Goal: Information Seeking & Learning: Check status

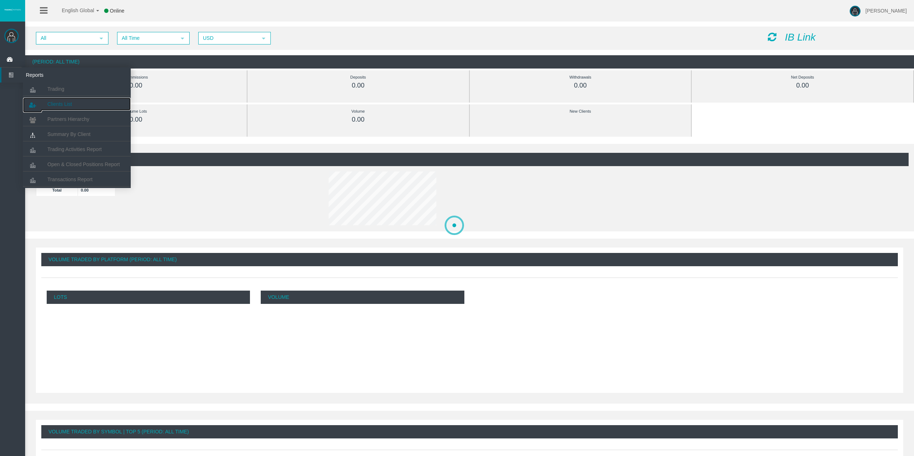
click at [57, 101] on link "Clients List" at bounding box center [77, 104] width 108 height 13
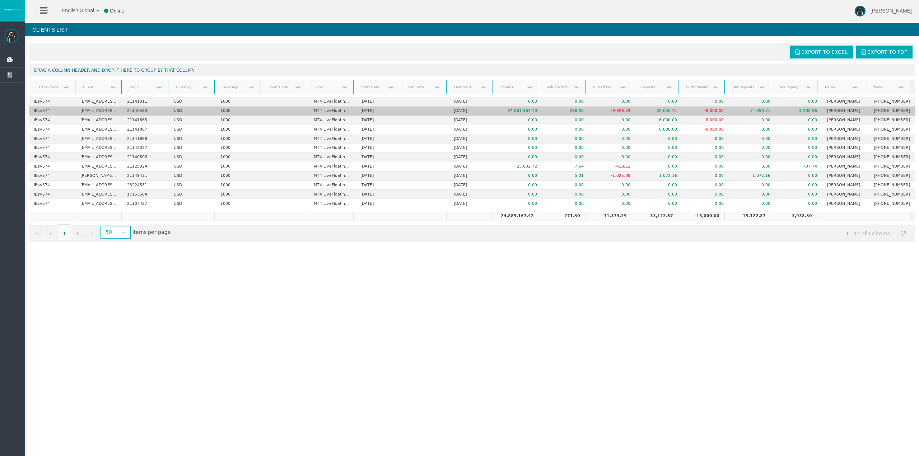
click at [805, 111] on td "3,200.56" at bounding box center [799, 111] width 47 height 9
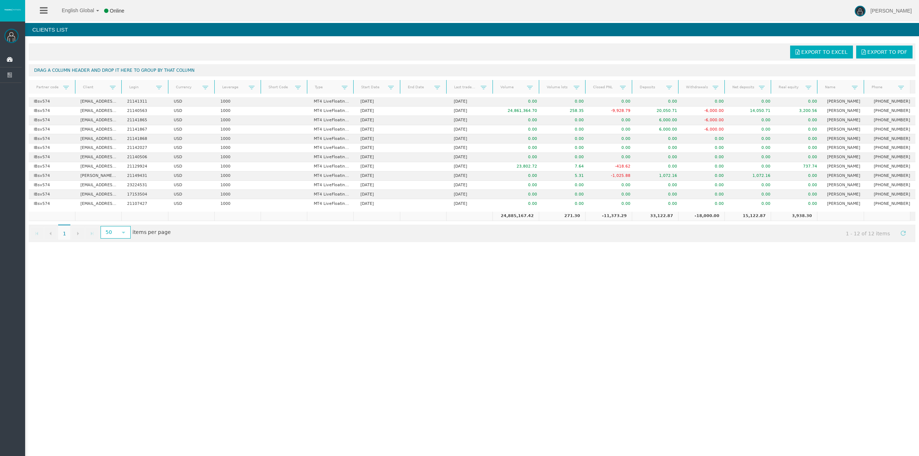
click at [783, 256] on div "English Global 简体中文 English Global 日本語 한국어 Online [PERSON_NAME] Help Log Out [P…" at bounding box center [459, 228] width 919 height 456
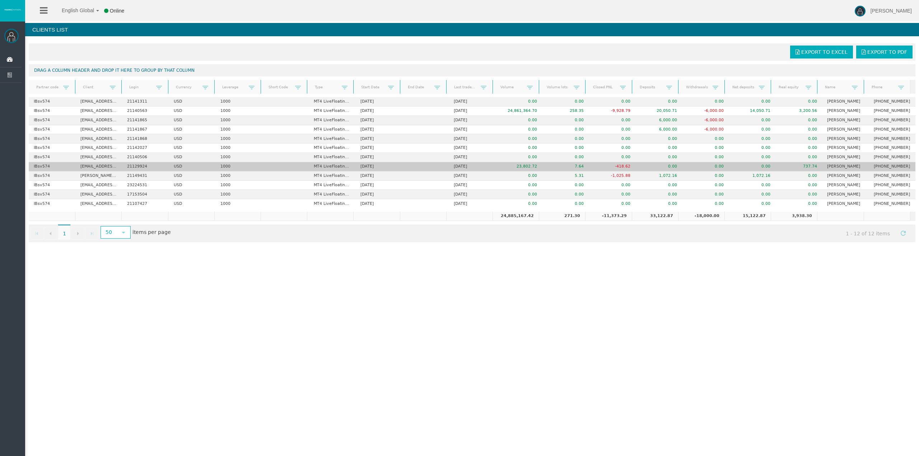
click at [805, 167] on td "737.74" at bounding box center [799, 166] width 47 height 9
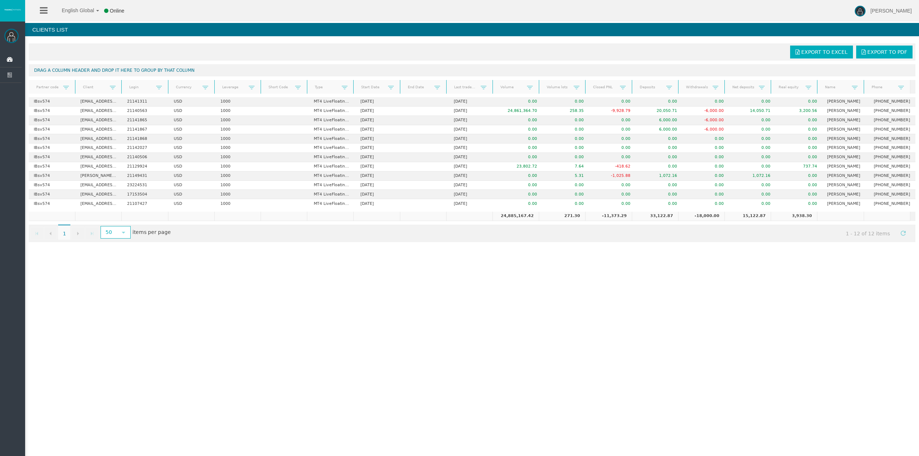
click at [805, 230] on div "Go to the first page Go to the previous page 1 1 Go to the next page Go to the …" at bounding box center [472, 234] width 887 height 18
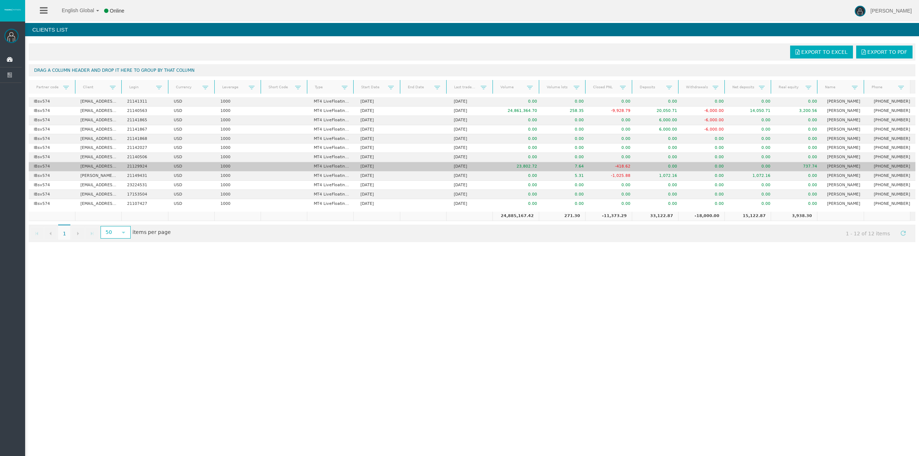
click at [799, 166] on td "737.74" at bounding box center [799, 166] width 47 height 9
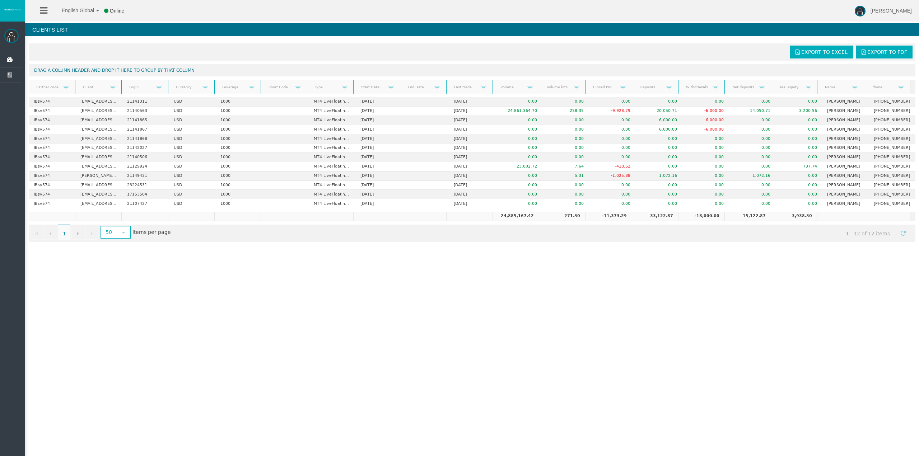
click at [804, 219] on td "3,938.30" at bounding box center [794, 216] width 46 height 9
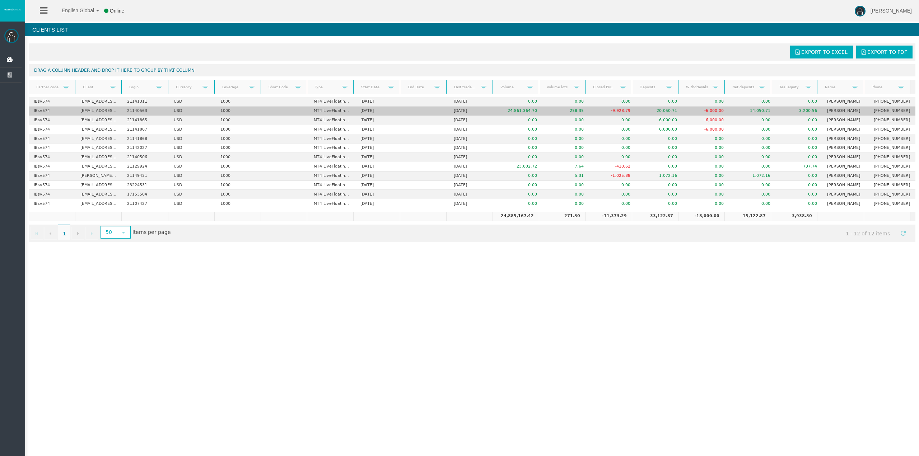
click at [802, 108] on td "3,200.56" at bounding box center [799, 111] width 47 height 9
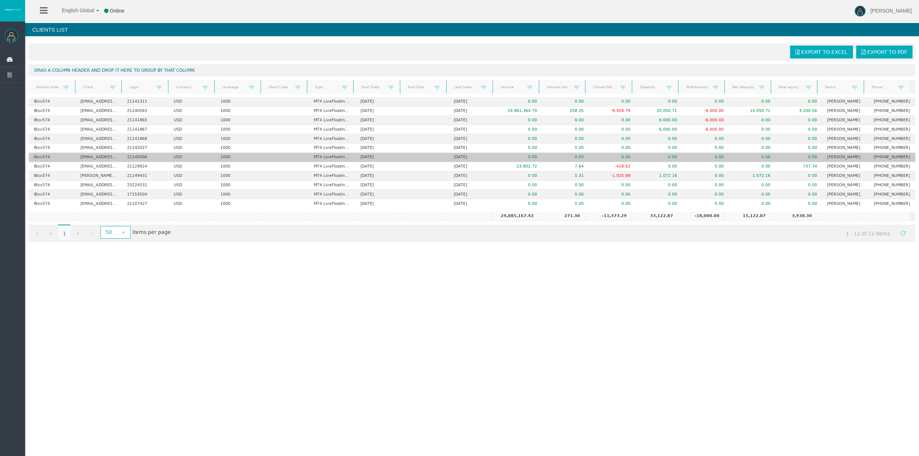
click at [808, 155] on td "0.00" at bounding box center [799, 157] width 47 height 9
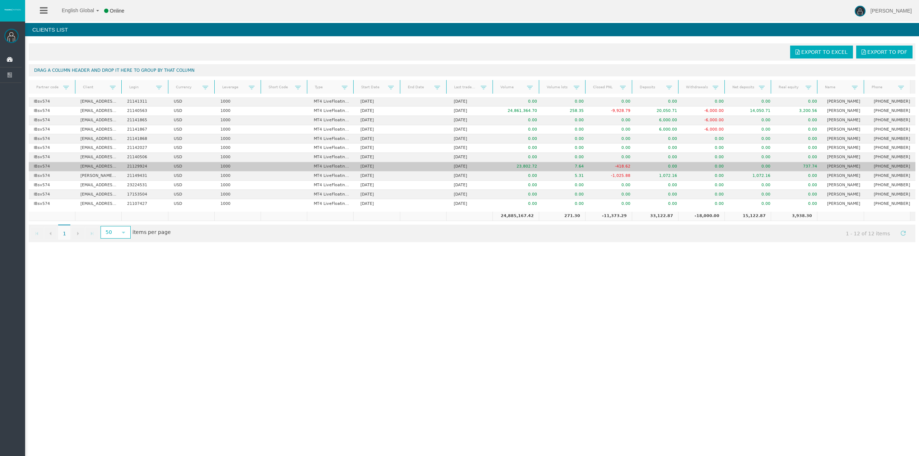
click at [804, 168] on td "737.74" at bounding box center [799, 166] width 47 height 9
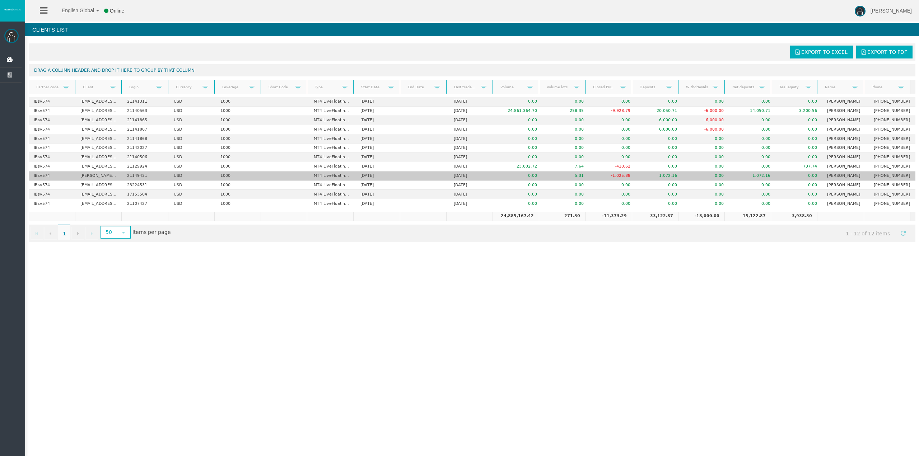
click at [807, 179] on td "0.00" at bounding box center [799, 176] width 47 height 9
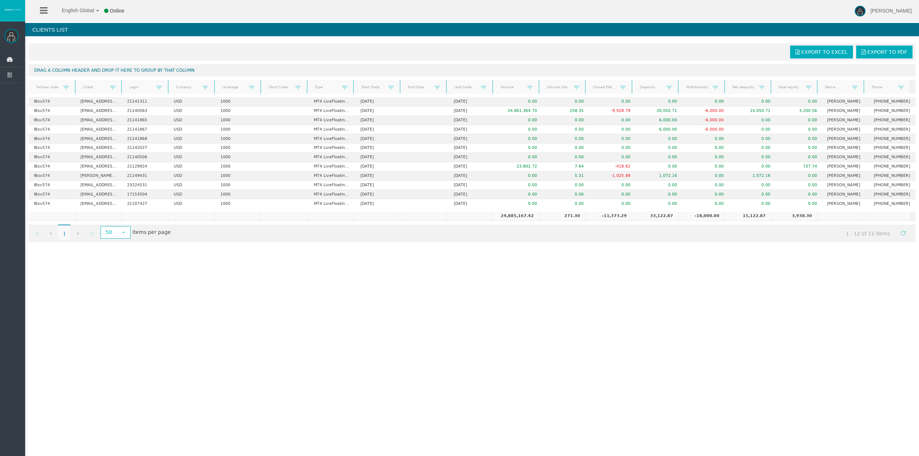
click at [673, 296] on div "English Global 简体中文 English Global 日本語 한국어 Online [PERSON_NAME] Help Log Out [P…" at bounding box center [459, 228] width 919 height 456
